Goal: Entertainment & Leisure: Consume media (video, audio)

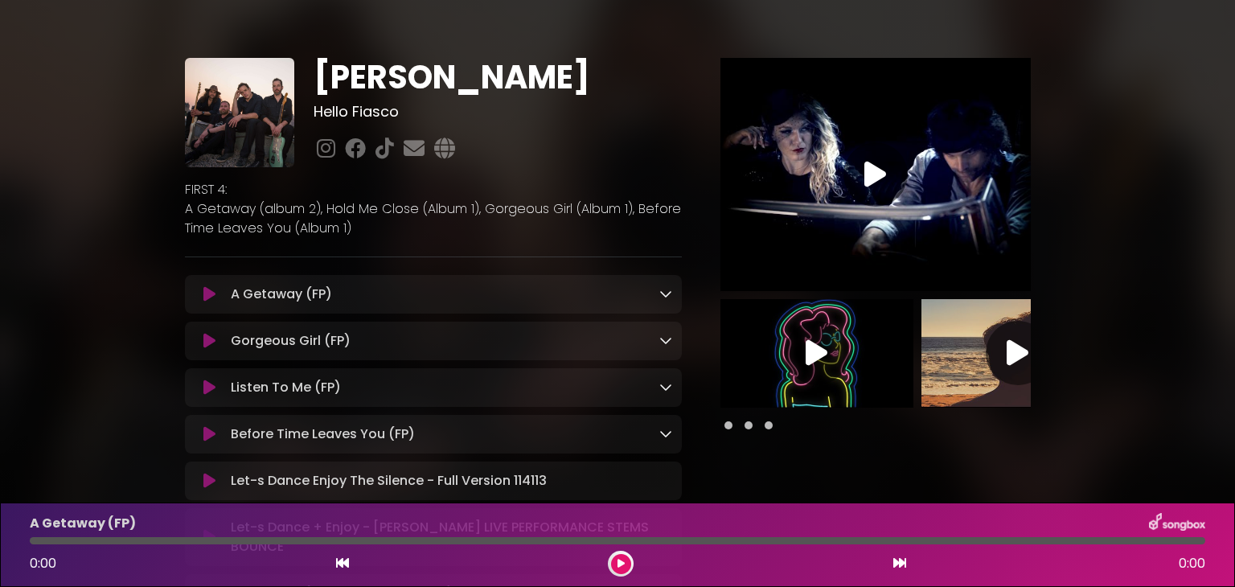
click at [210, 293] on icon at bounding box center [209, 294] width 12 height 16
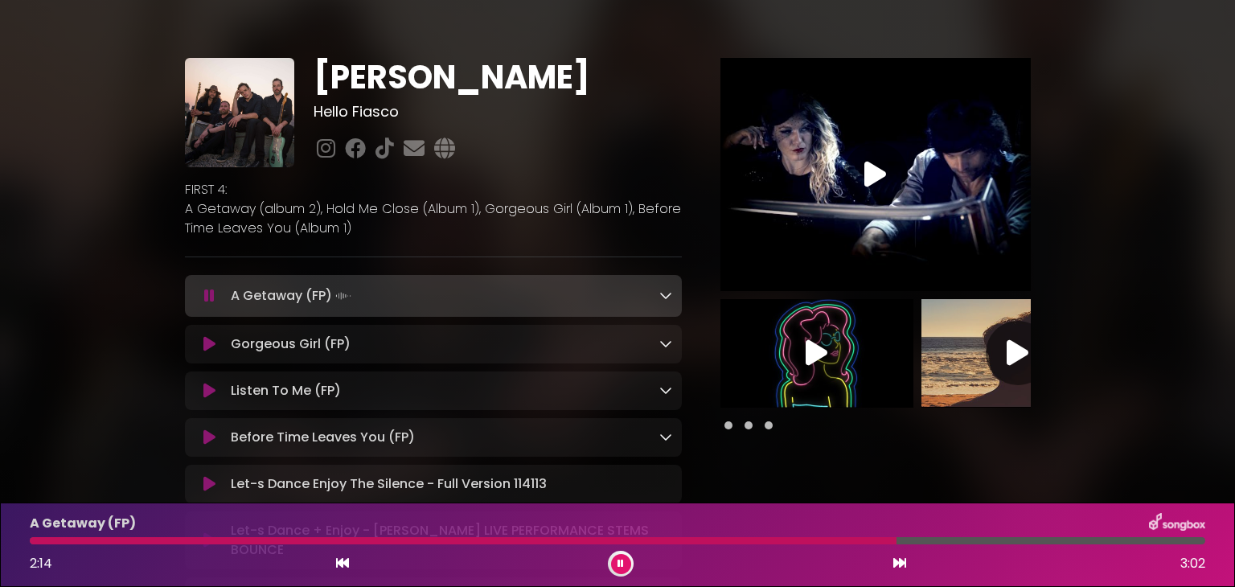
click at [206, 350] on icon at bounding box center [209, 344] width 12 height 16
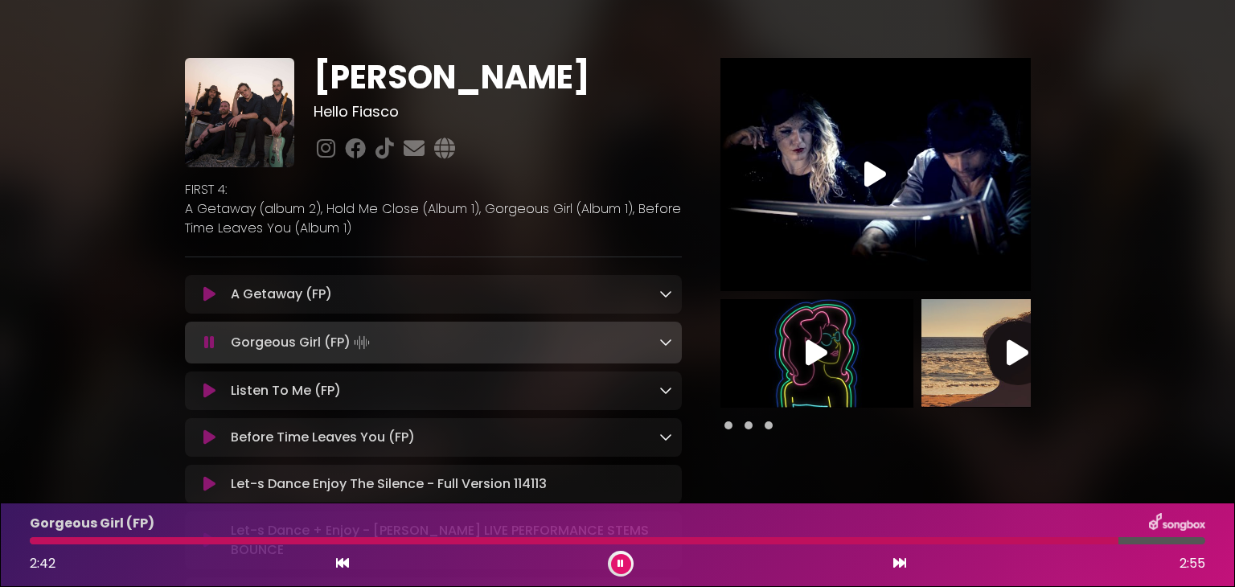
click at [210, 390] on icon at bounding box center [209, 391] width 12 height 16
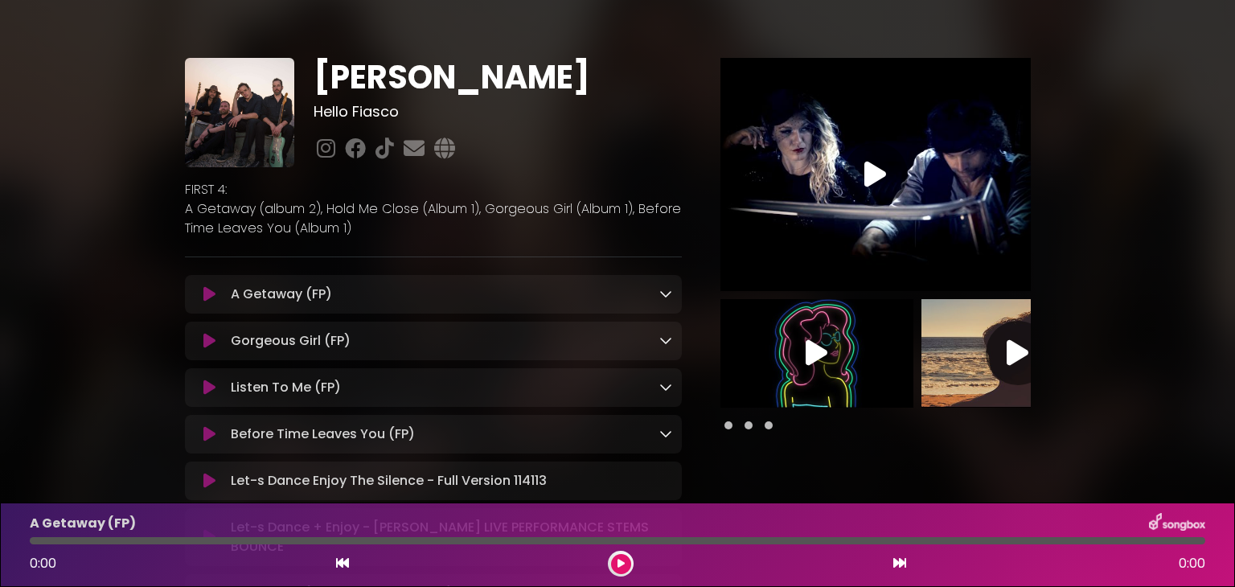
click at [205, 392] on icon at bounding box center [209, 387] width 12 height 16
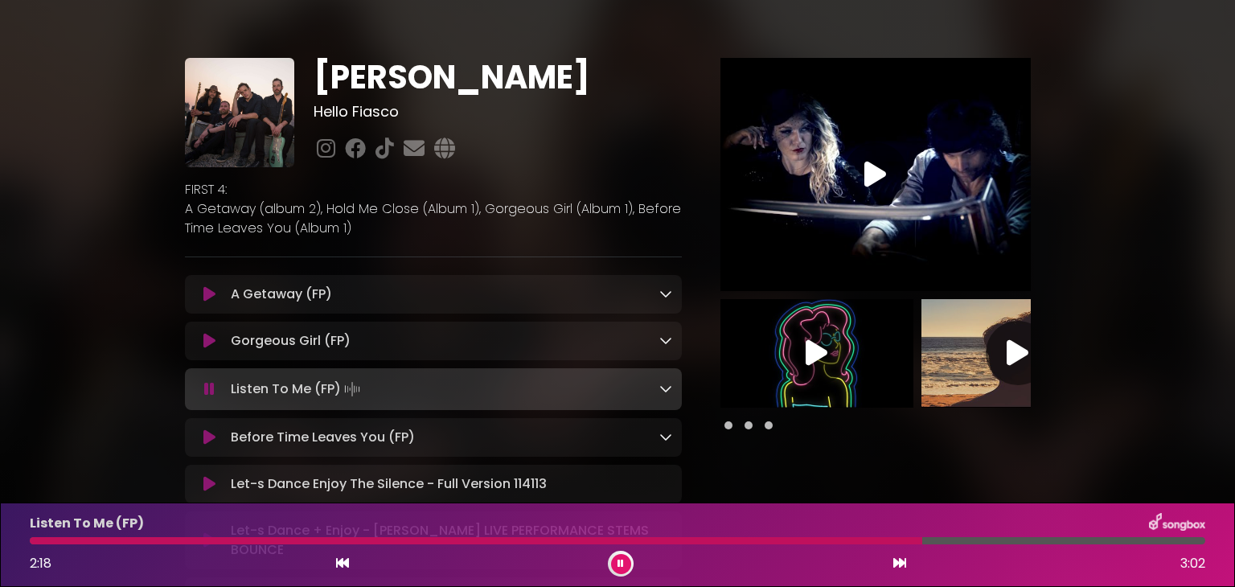
click at [205, 392] on icon at bounding box center [209, 389] width 10 height 16
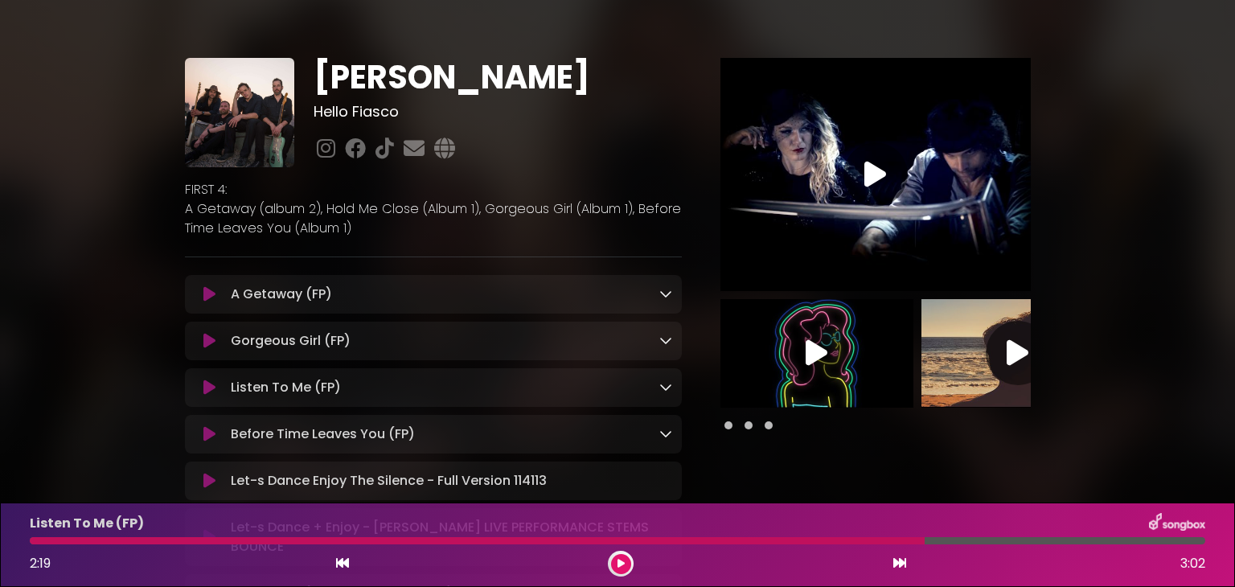
click at [206, 440] on icon at bounding box center [209, 434] width 12 height 16
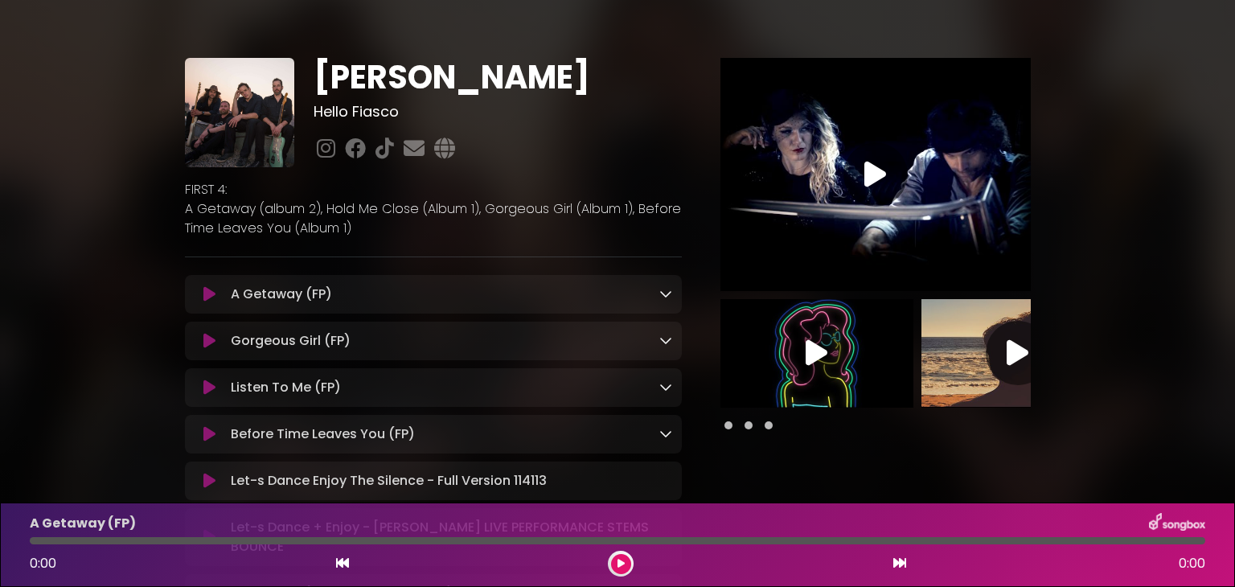
click at [205, 437] on icon at bounding box center [209, 434] width 12 height 16
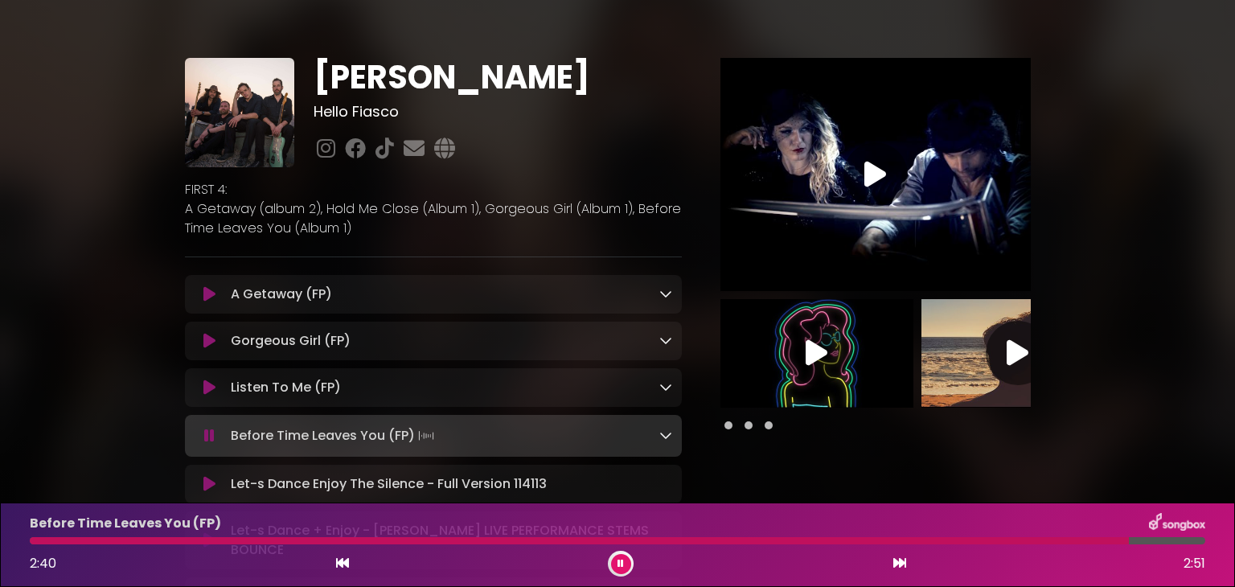
click at [1026, 539] on div at bounding box center [579, 540] width 1099 height 7
click at [1026, 539] on div at bounding box center [593, 540] width 1126 height 7
click at [621, 561] on icon at bounding box center [620, 564] width 6 height 10
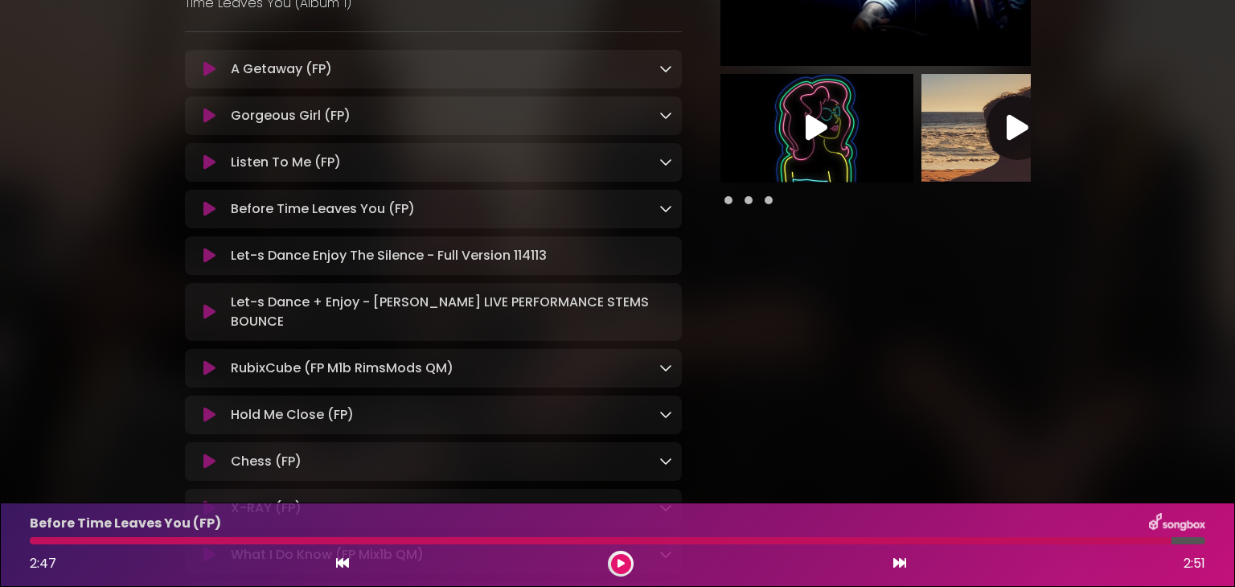
scroll to position [257, 0]
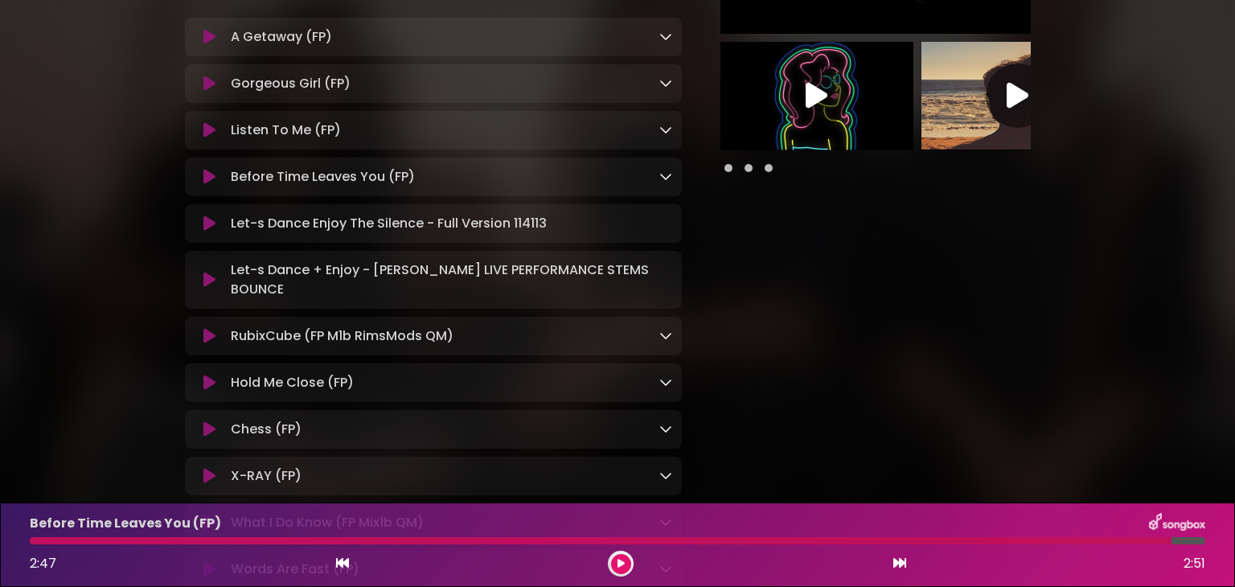
click at [210, 384] on icon at bounding box center [209, 383] width 12 height 16
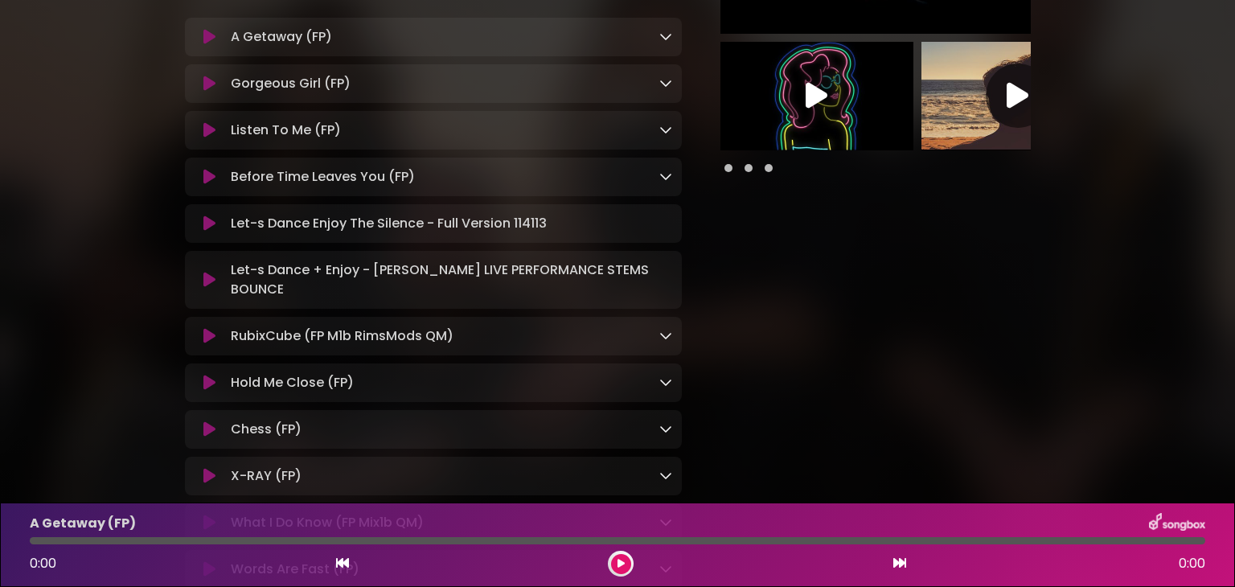
scroll to position [289, 0]
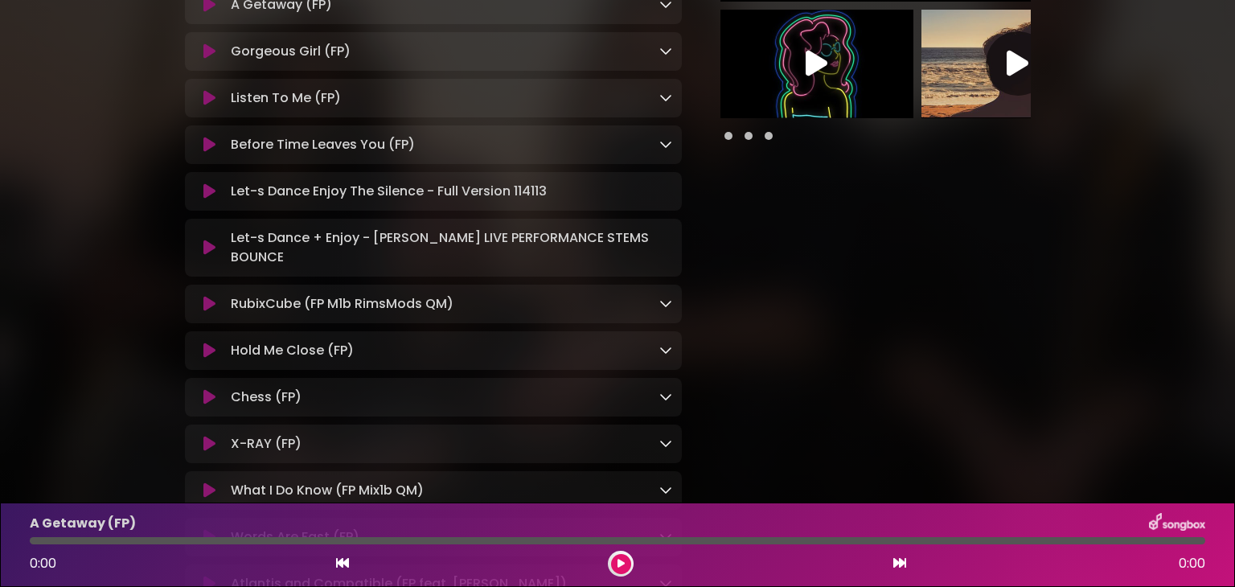
click at [207, 352] on icon at bounding box center [209, 351] width 12 height 16
